Goal: Task Accomplishment & Management: Use online tool/utility

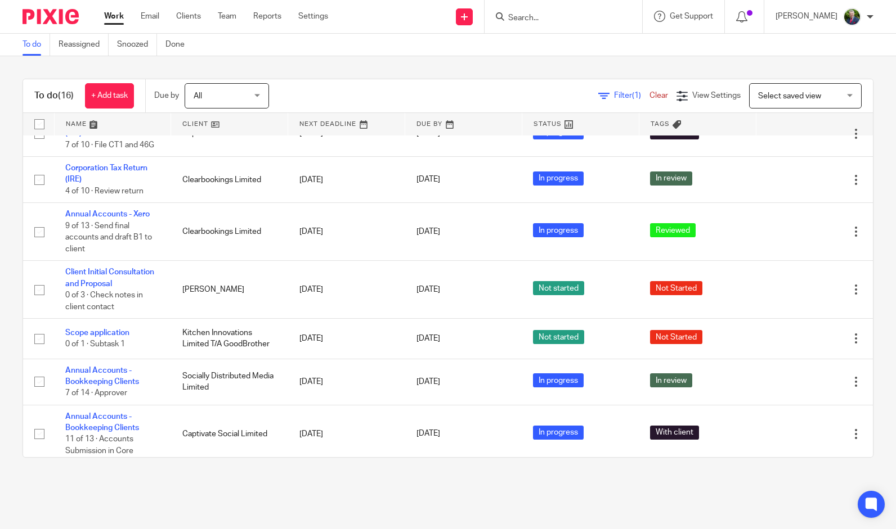
scroll to position [466, 0]
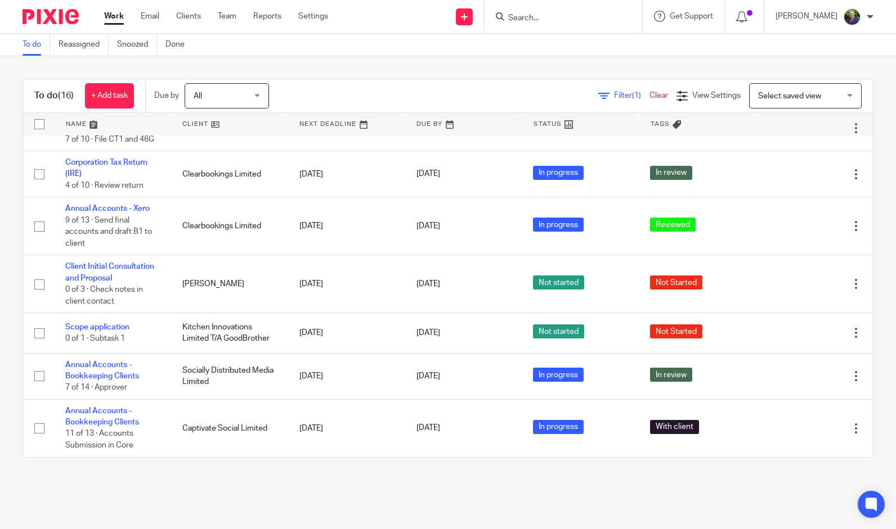
drag, startPoint x: 338, startPoint y: 318, endPoint x: 604, endPoint y: 97, distance: 346.3
click at [614, 97] on span "Filter (1)" at bounding box center [631, 96] width 35 height 8
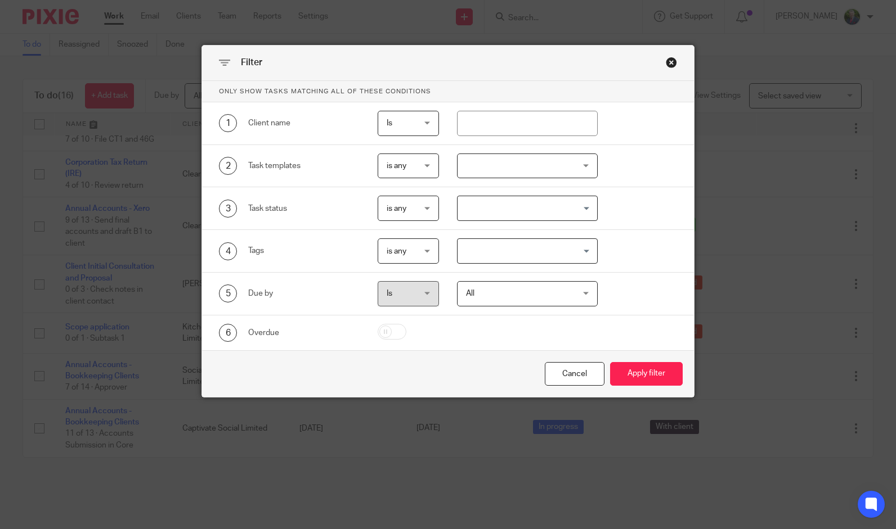
click at [504, 162] on div at bounding box center [527, 166] width 141 height 25
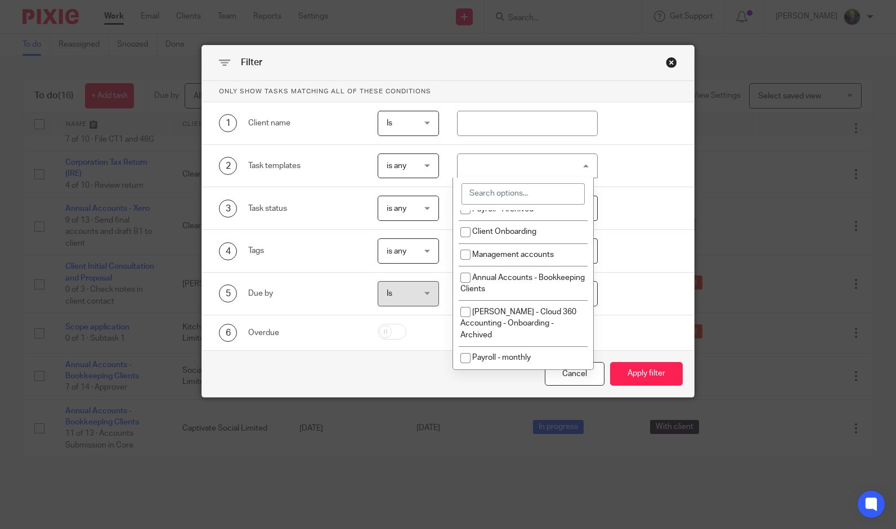
scroll to position [92, 0]
click at [463, 275] on input "checkbox" at bounding box center [465, 278] width 21 height 21
checkbox input "true"
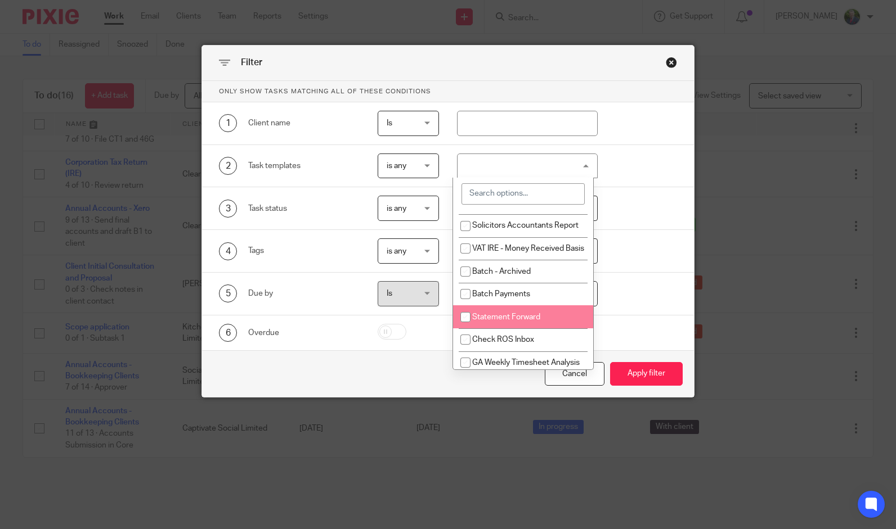
scroll to position [1102, 0]
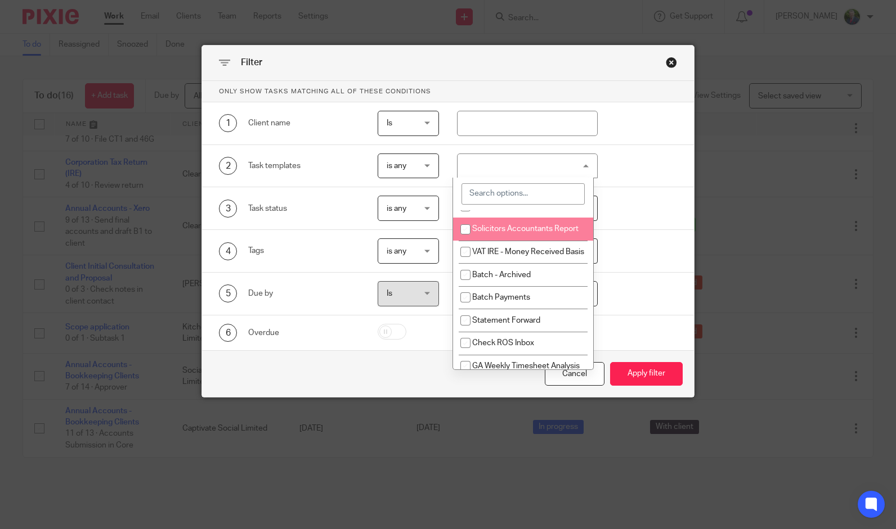
click at [501, 195] on input "search" at bounding box center [522, 193] width 123 height 21
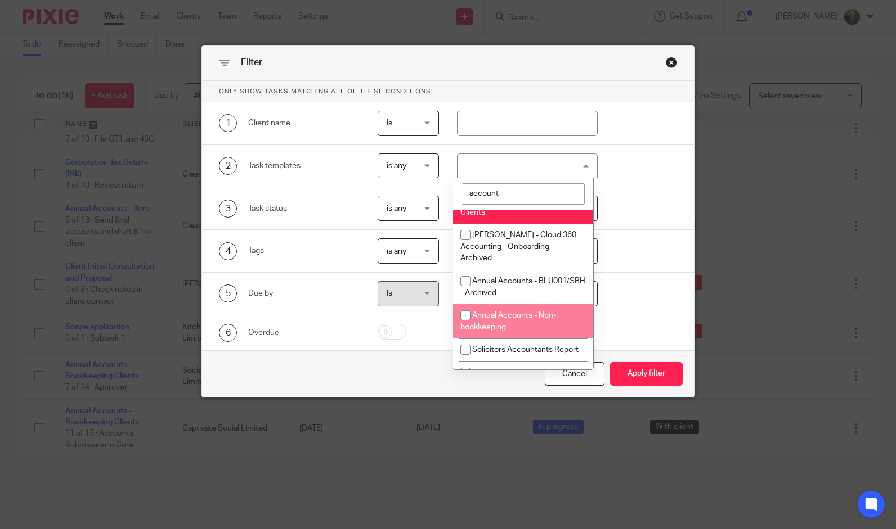
scroll to position [45, 0]
type input "a"
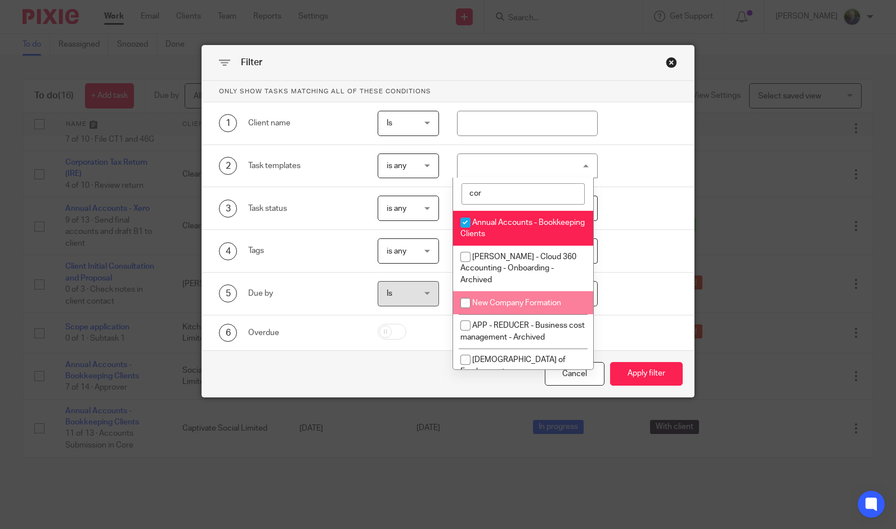
scroll to position [0, 0]
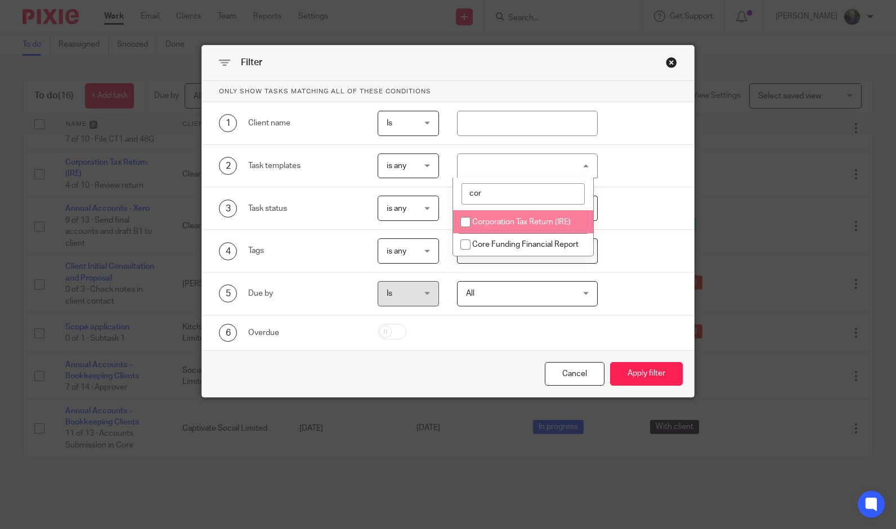
type input "cor"
click at [465, 224] on input "checkbox" at bounding box center [465, 222] width 21 height 21
checkbox input "true"
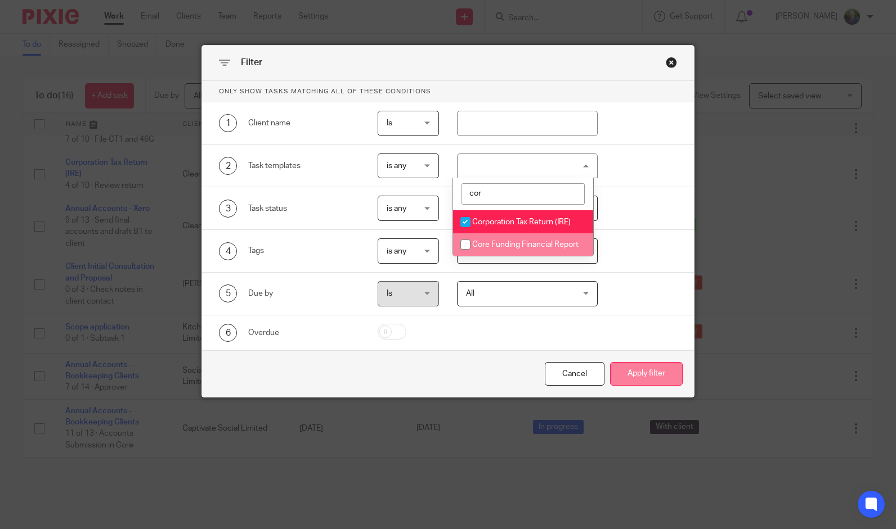
click at [649, 369] on button "Apply filter" at bounding box center [646, 374] width 73 height 24
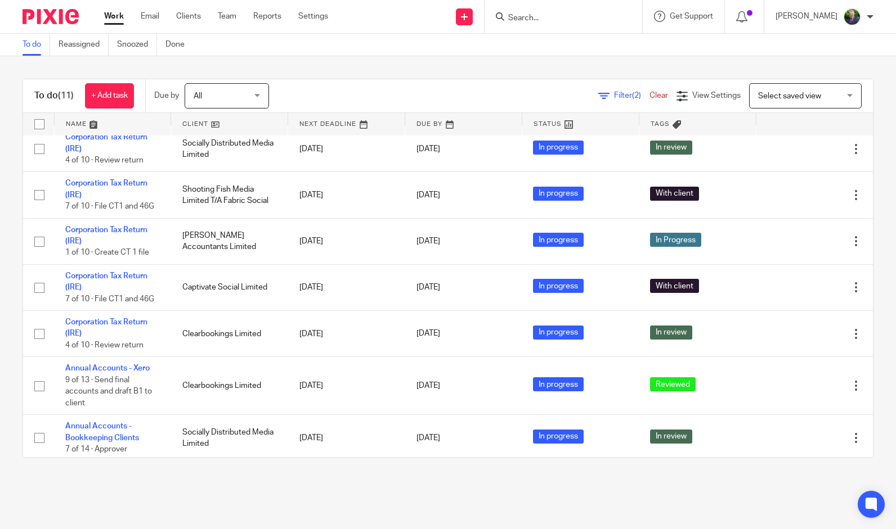
scroll to position [172, 0]
